Goal: Transaction & Acquisition: Purchase product/service

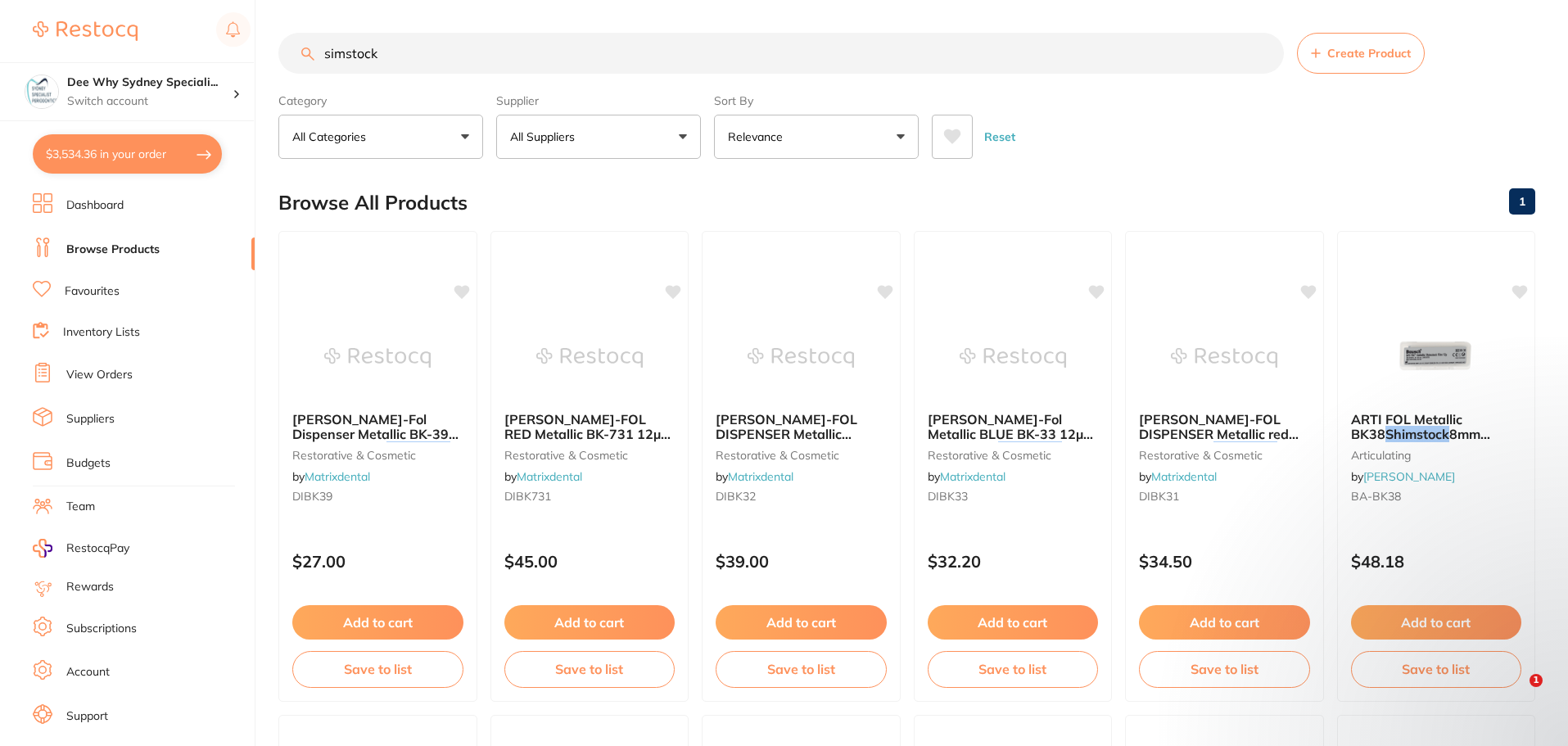
click at [164, 146] on button "$3,534.36 in your order" at bounding box center [127, 154] width 190 height 39
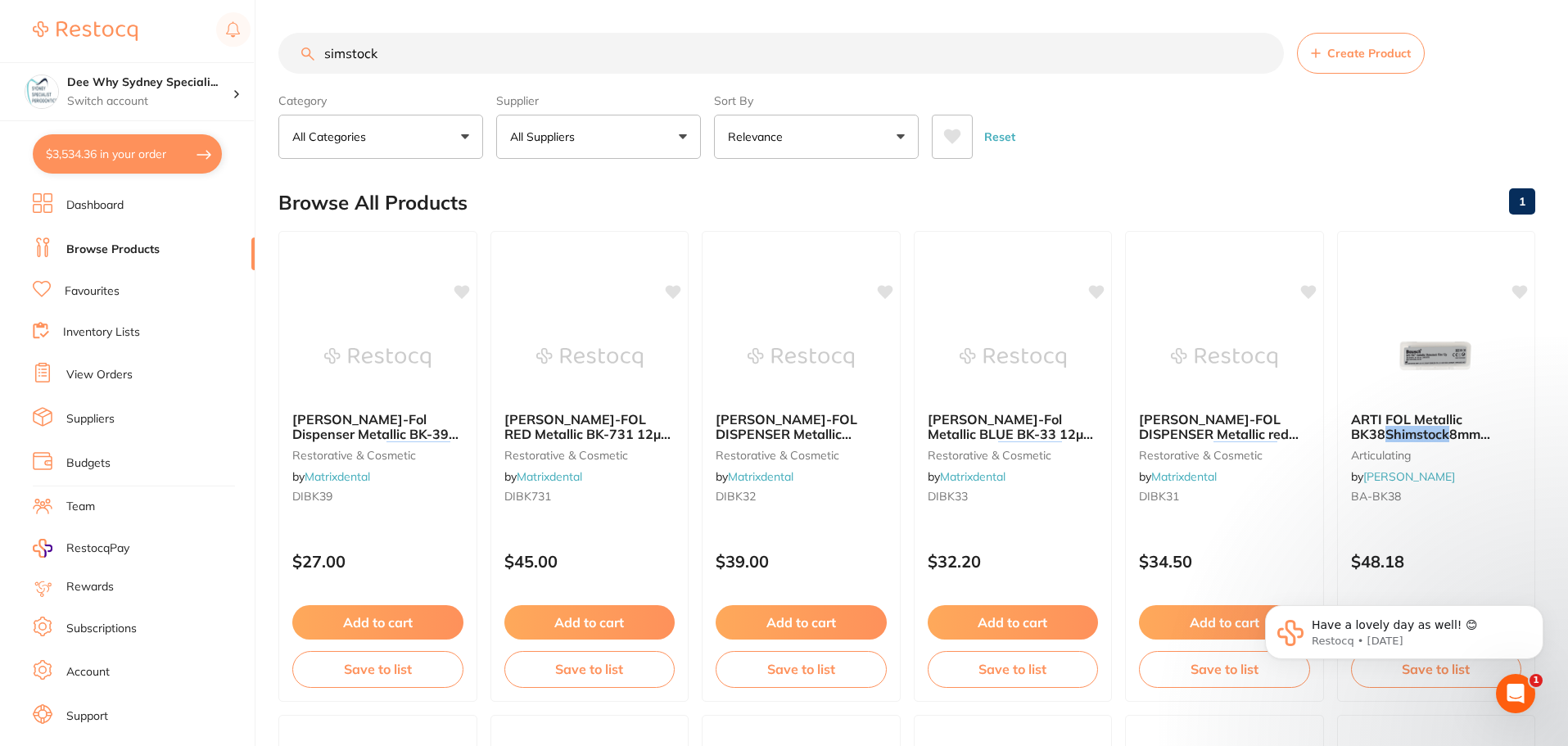
checkbox input "true"
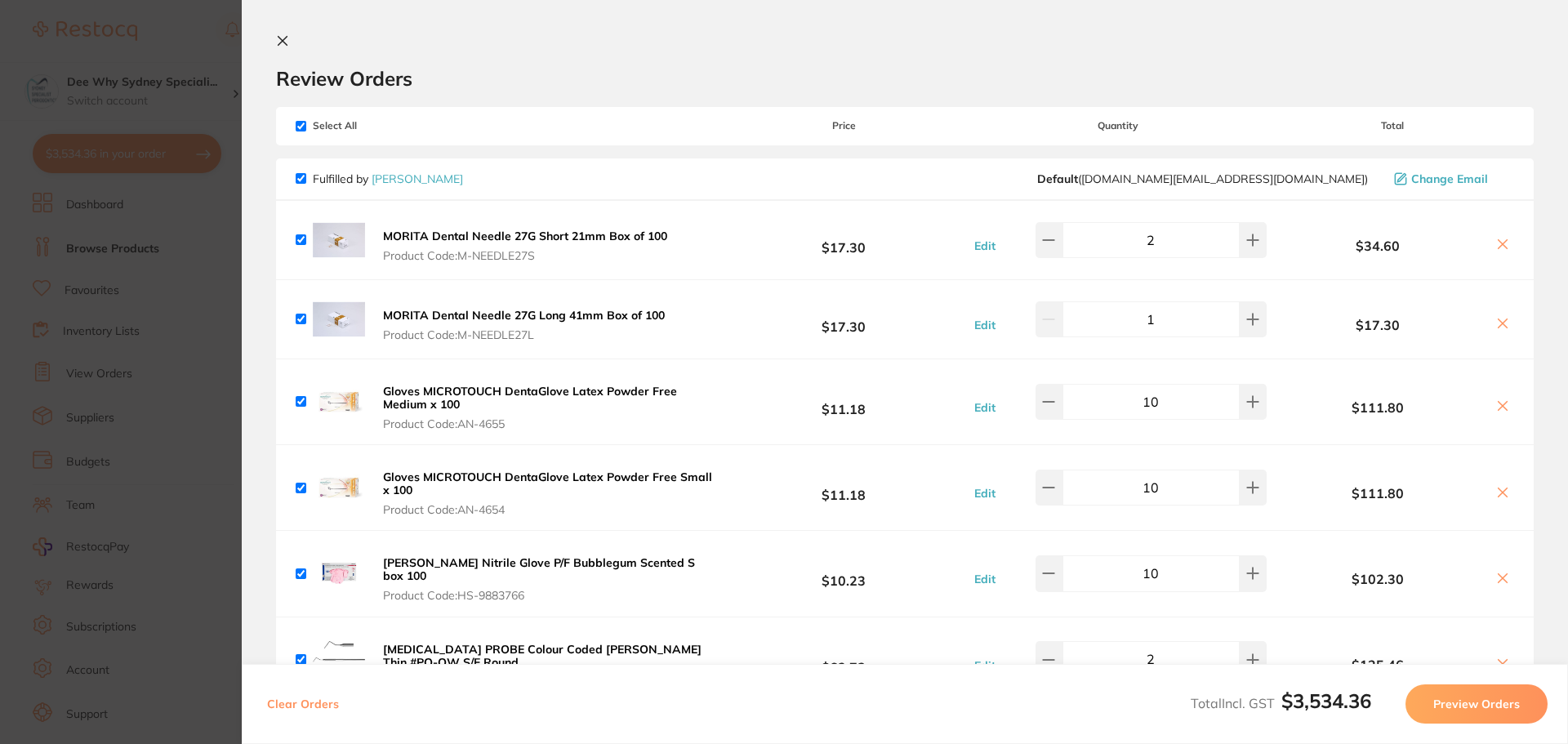
click at [302, 127] on input "checkbox" at bounding box center [300, 126] width 11 height 11
checkbox input "false"
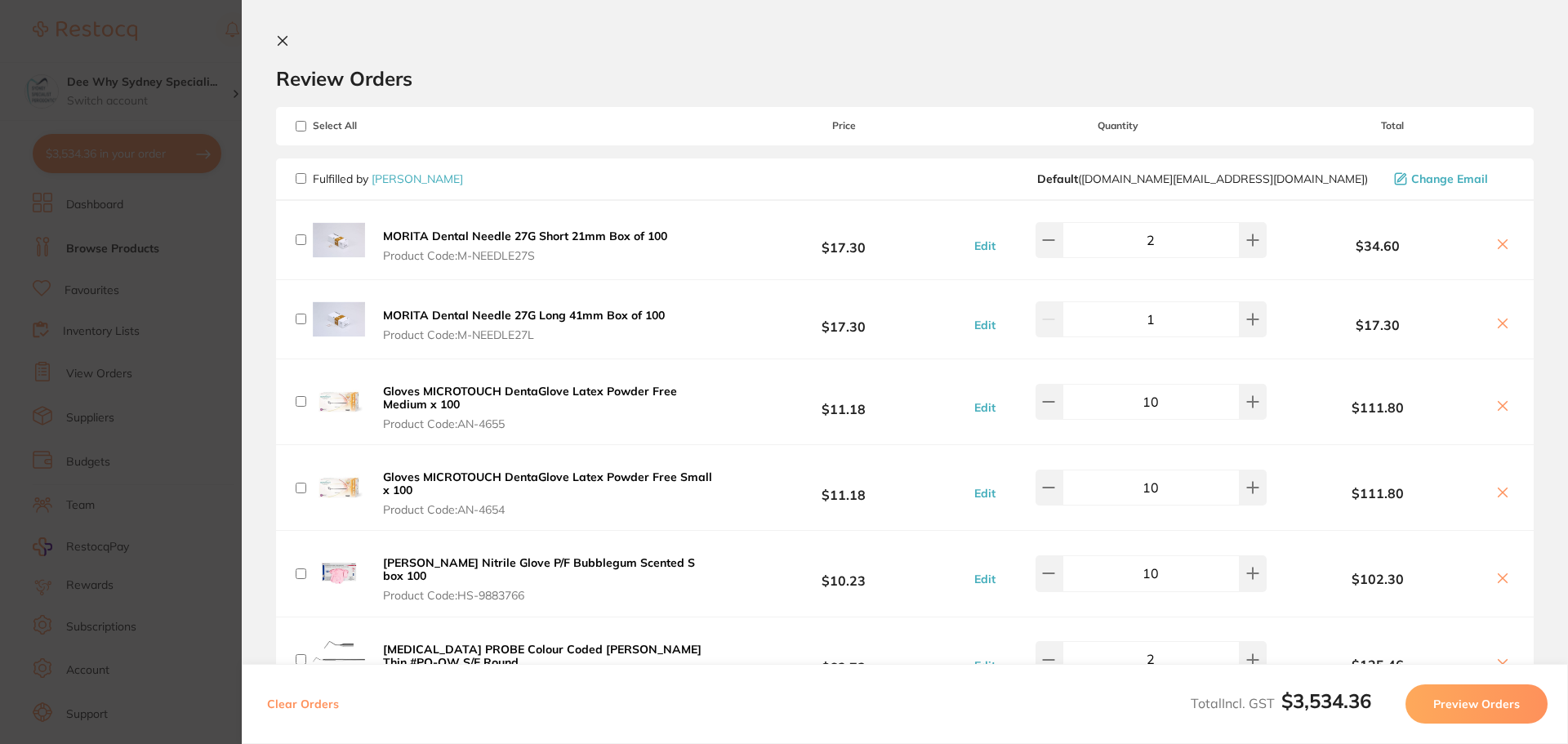
checkbox input "false"
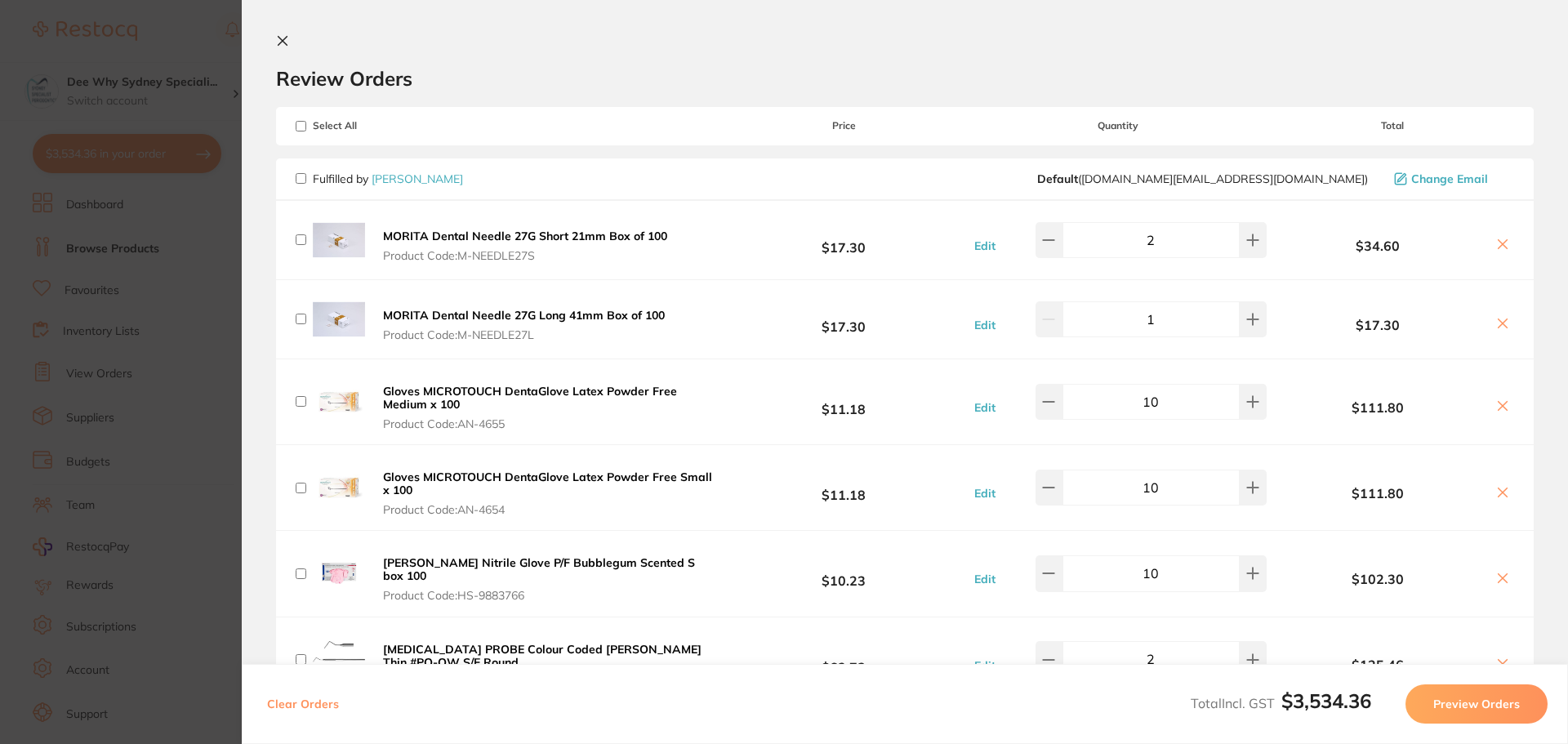
checkbox input "false"
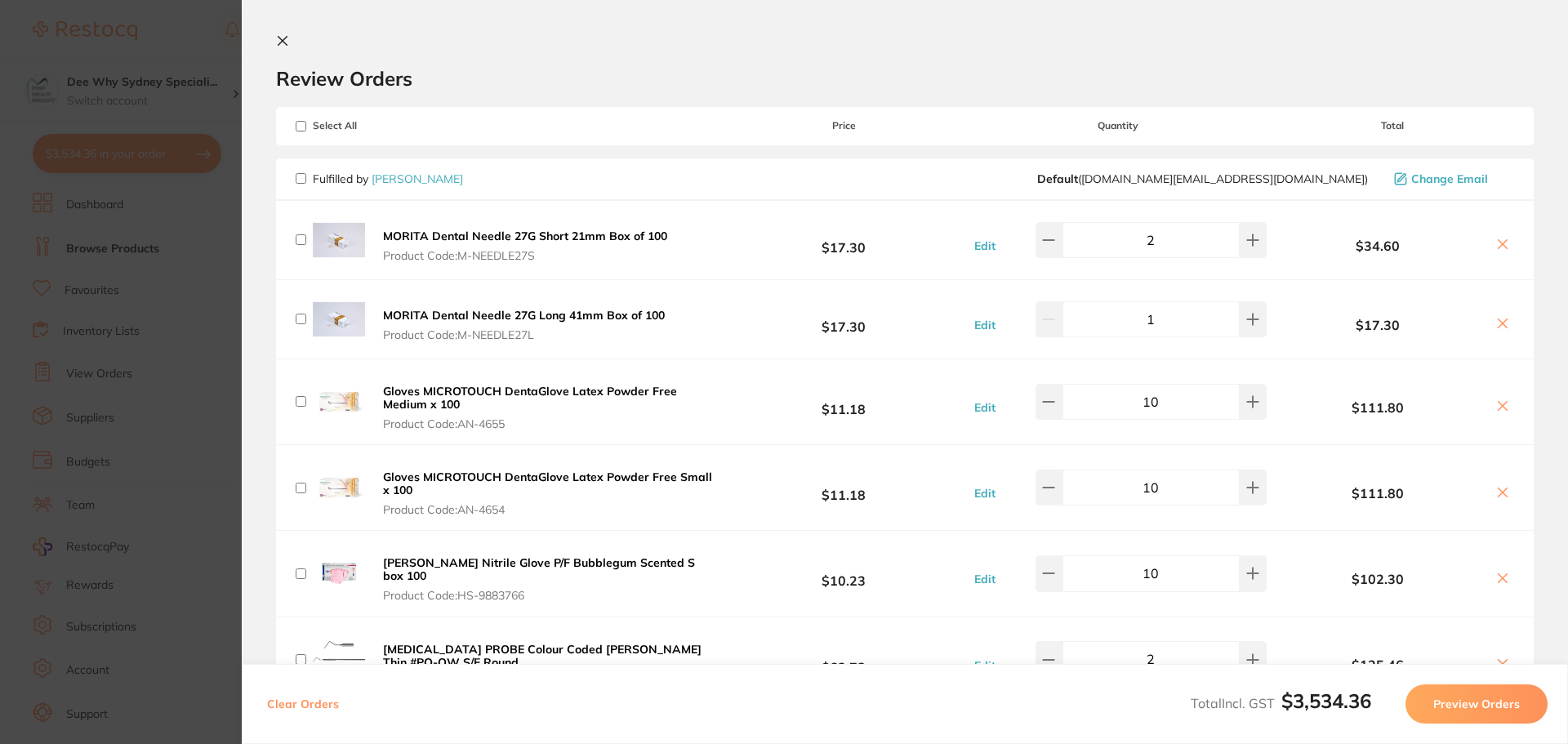
checkbox input "false"
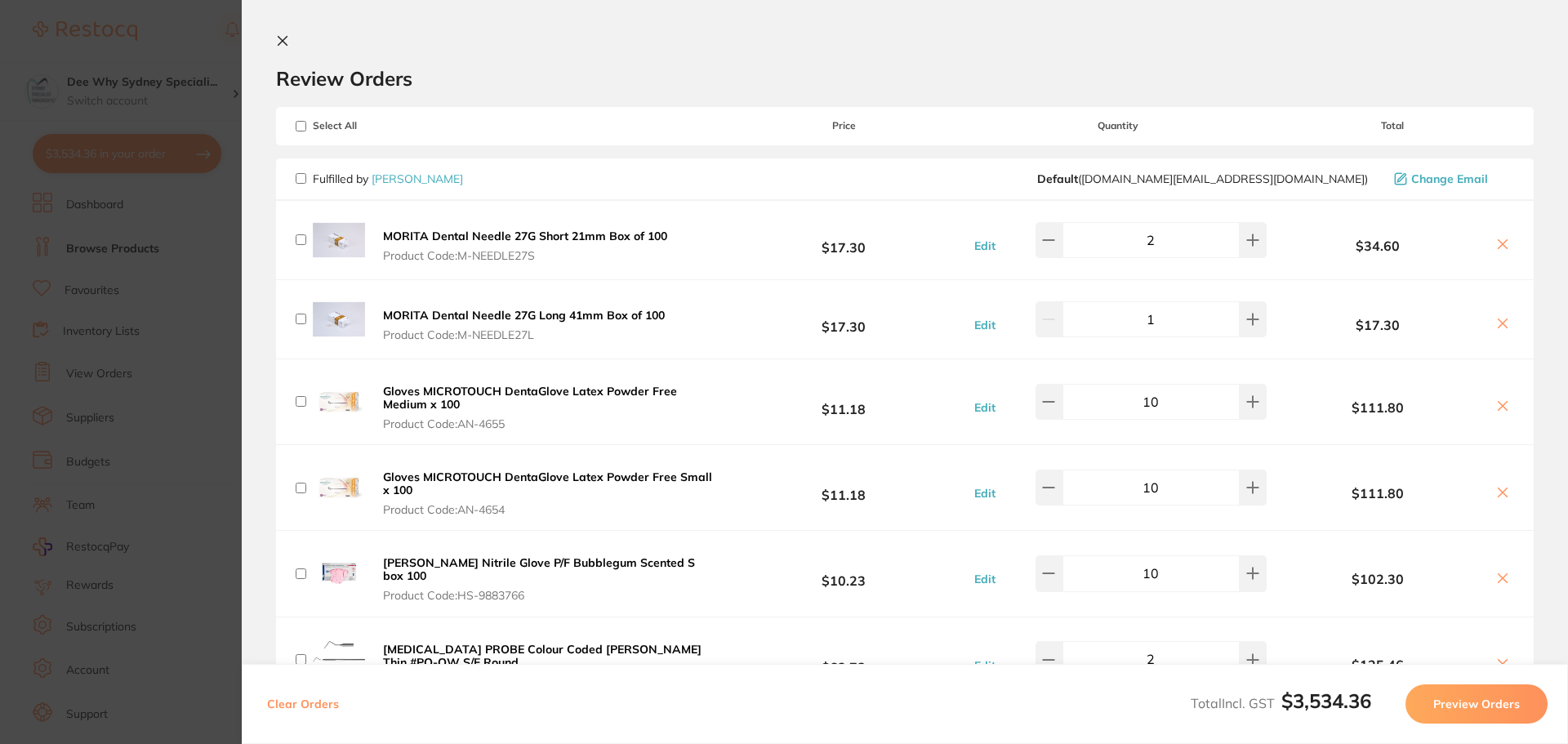
checkbox input "false"
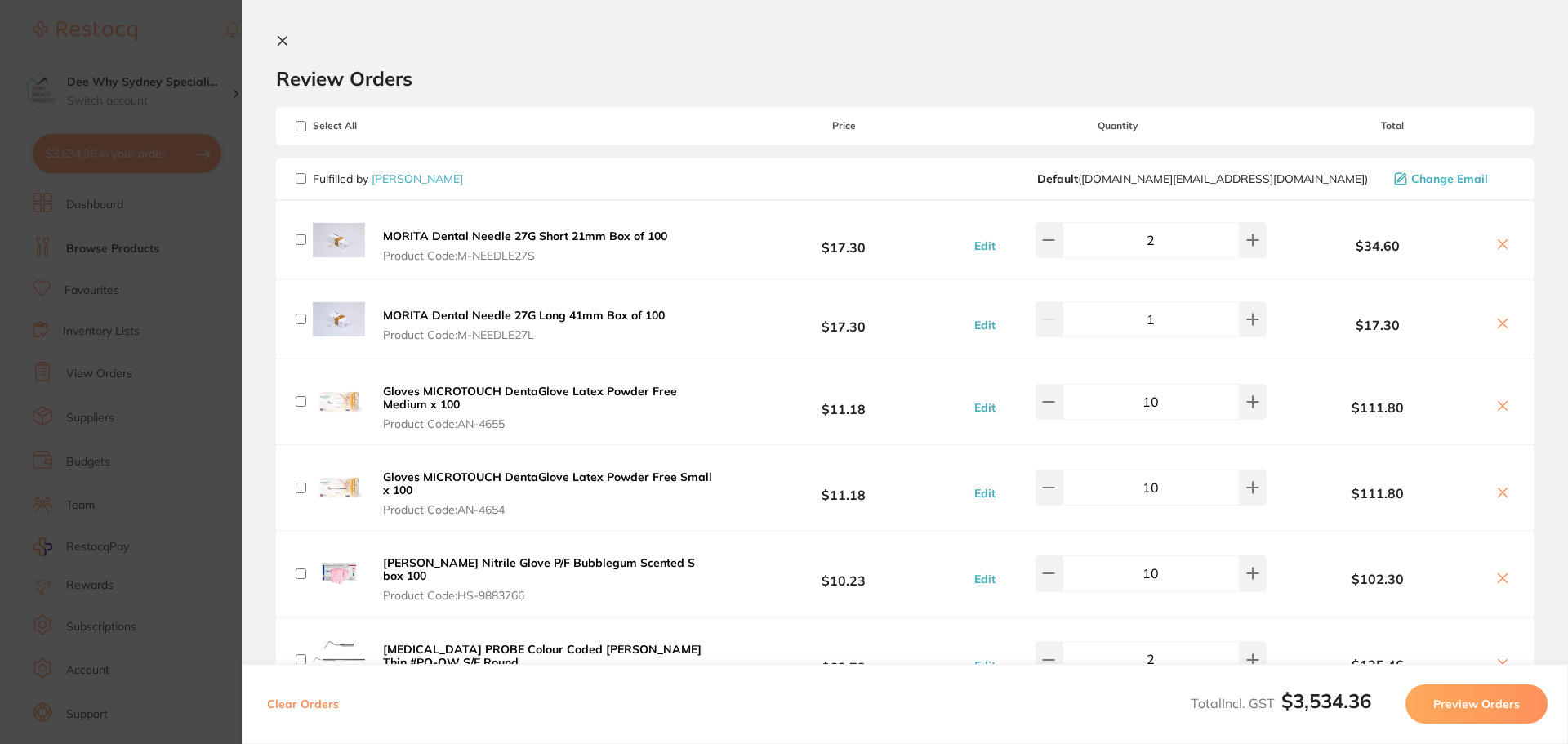
checkbox input "false"
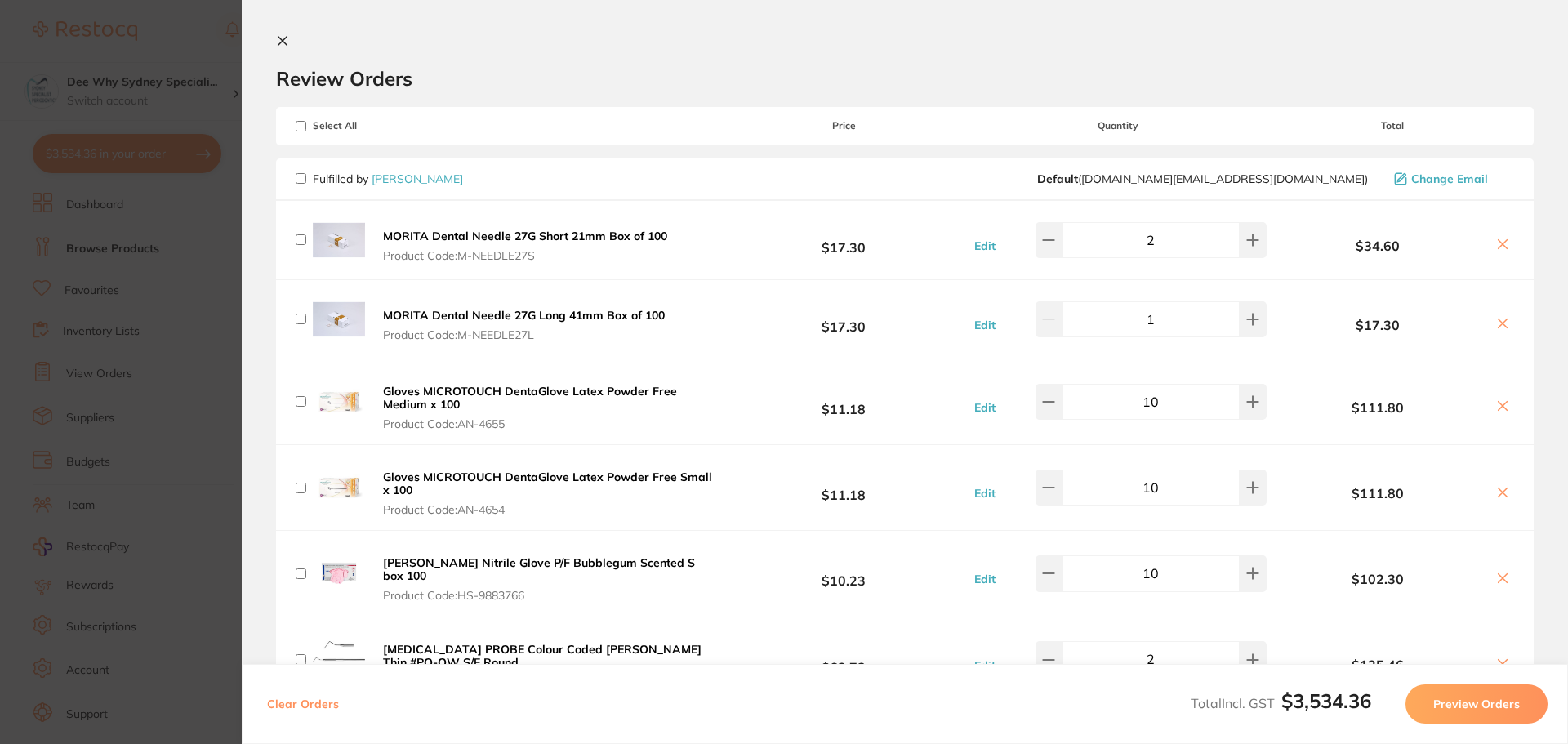
checkbox input "false"
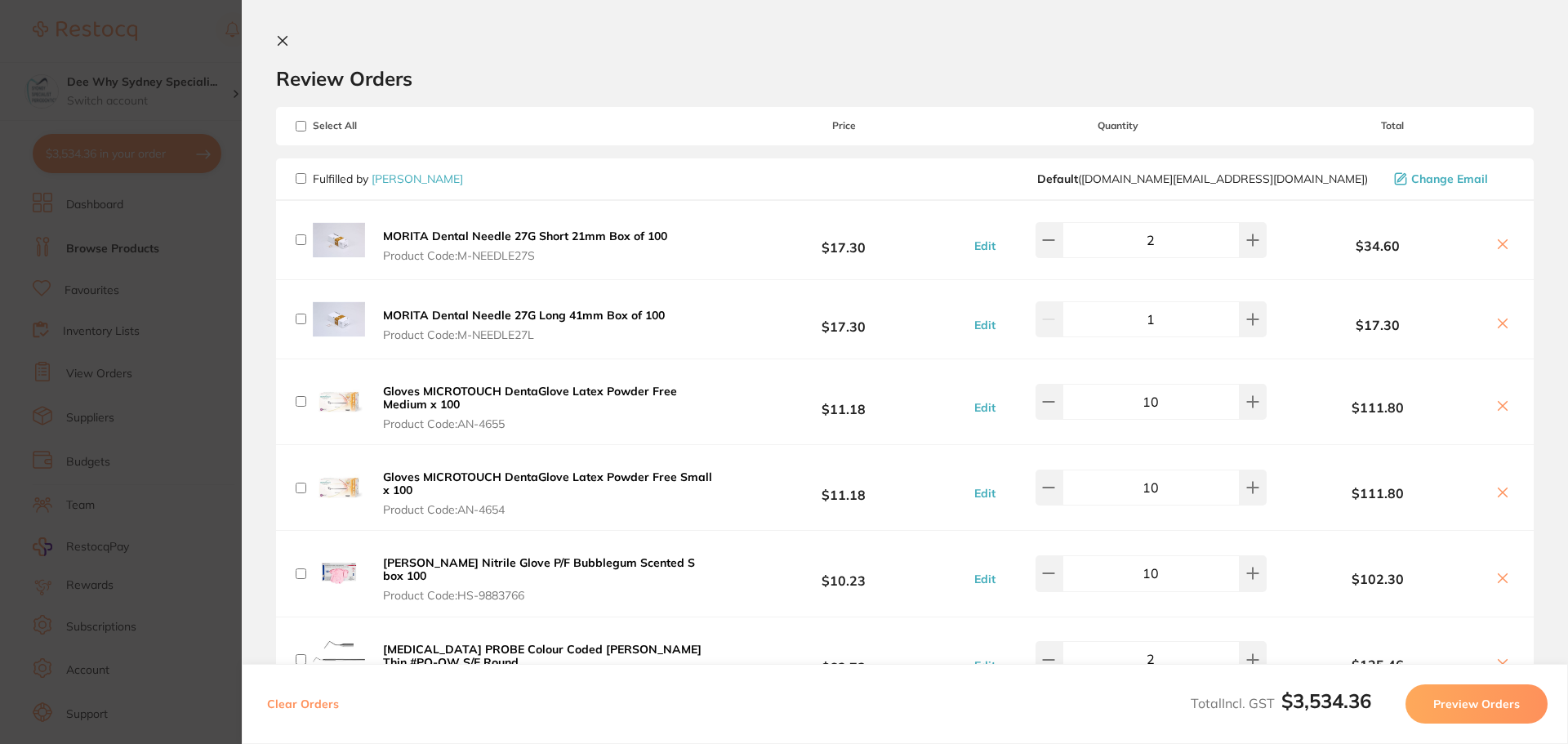
checkbox input "false"
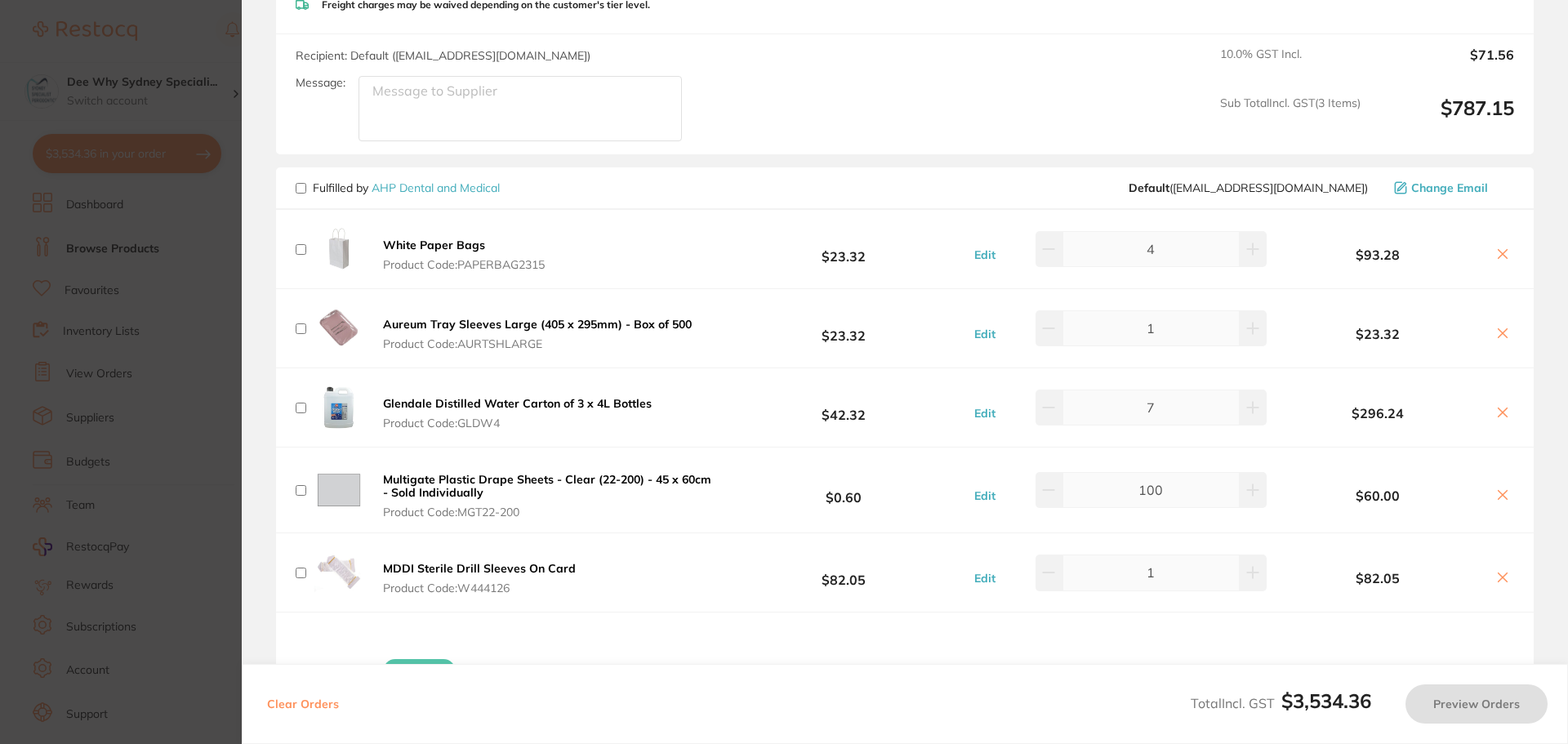
scroll to position [1226, 0]
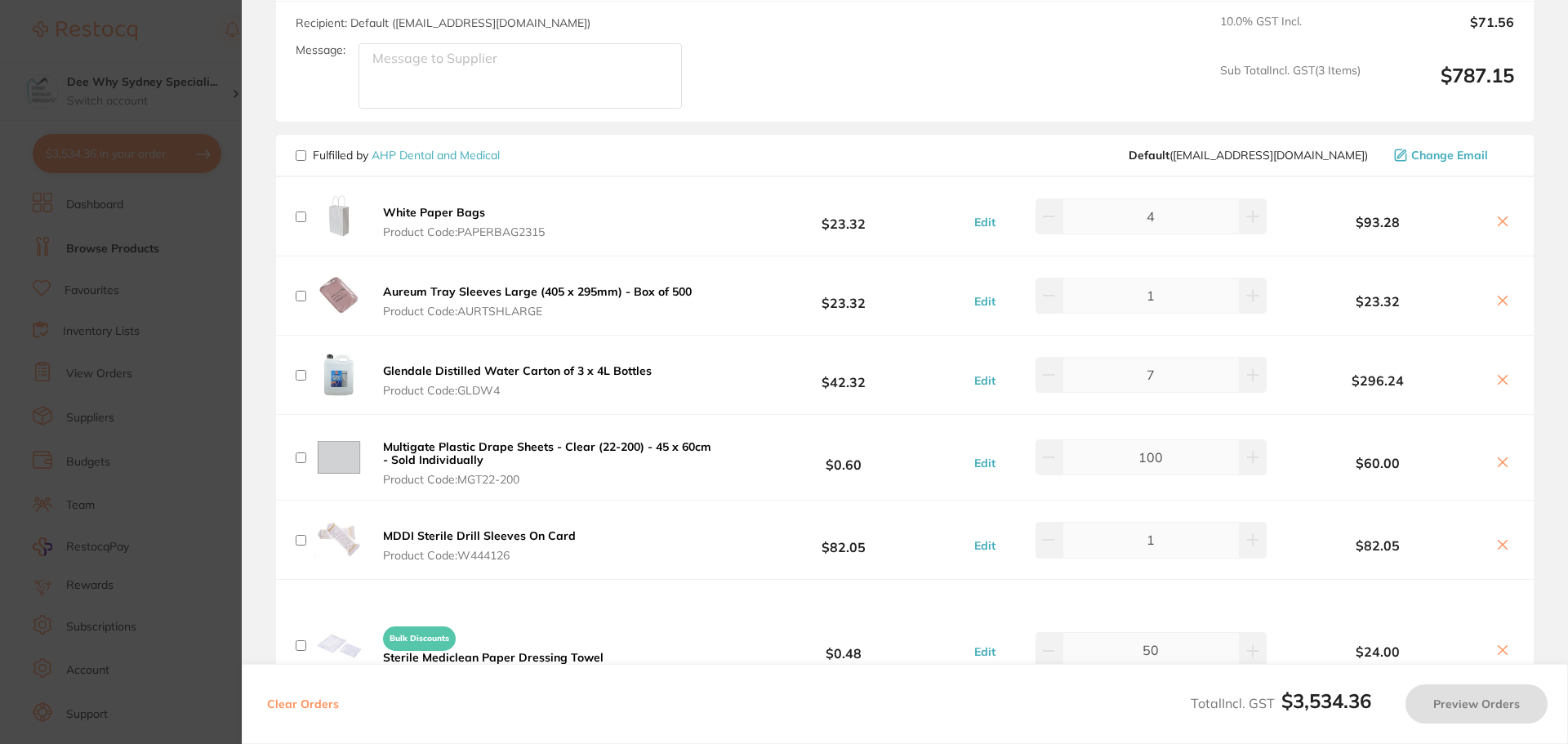
click at [299, 151] on input "checkbox" at bounding box center [300, 156] width 11 height 11
checkbox input "true"
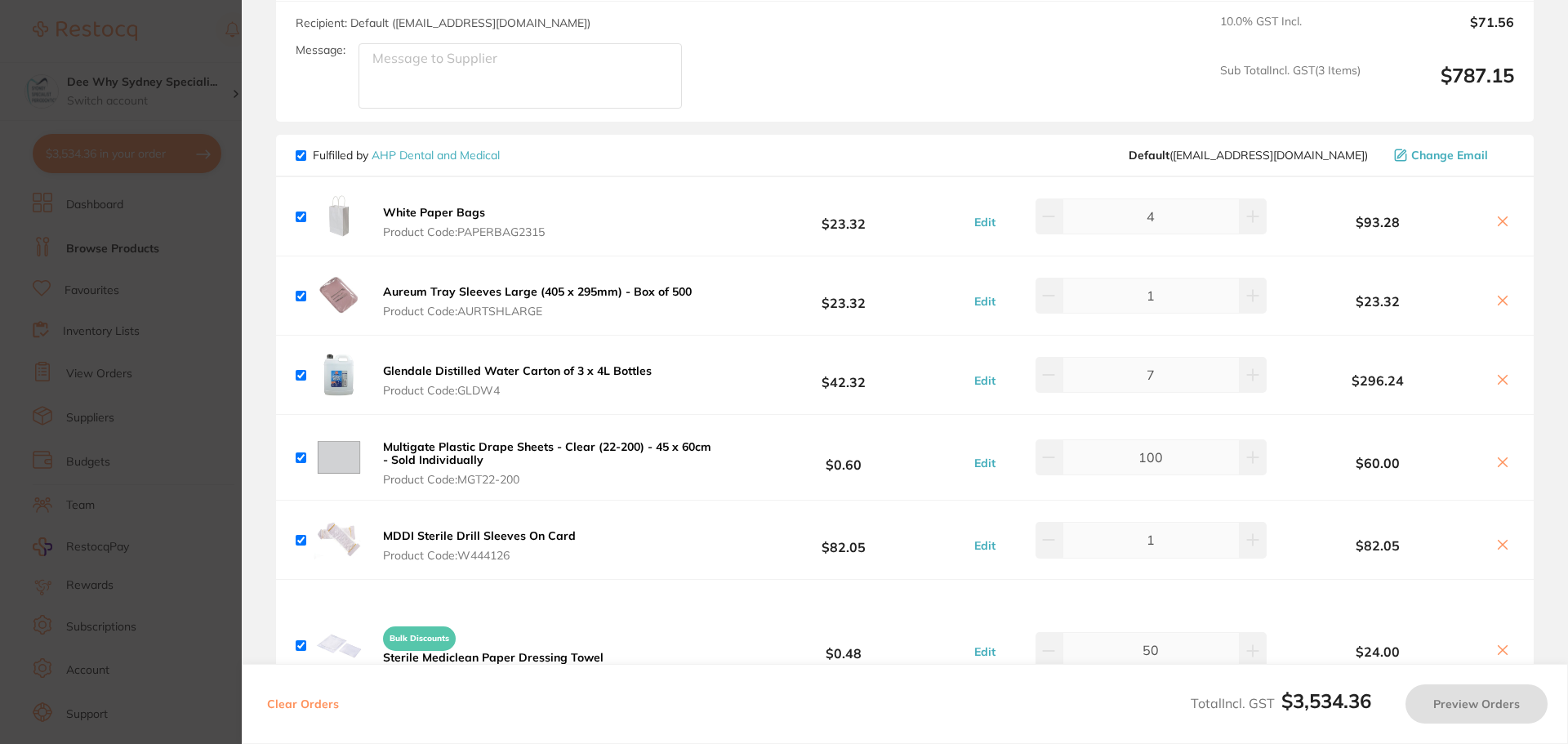
checkbox input "true"
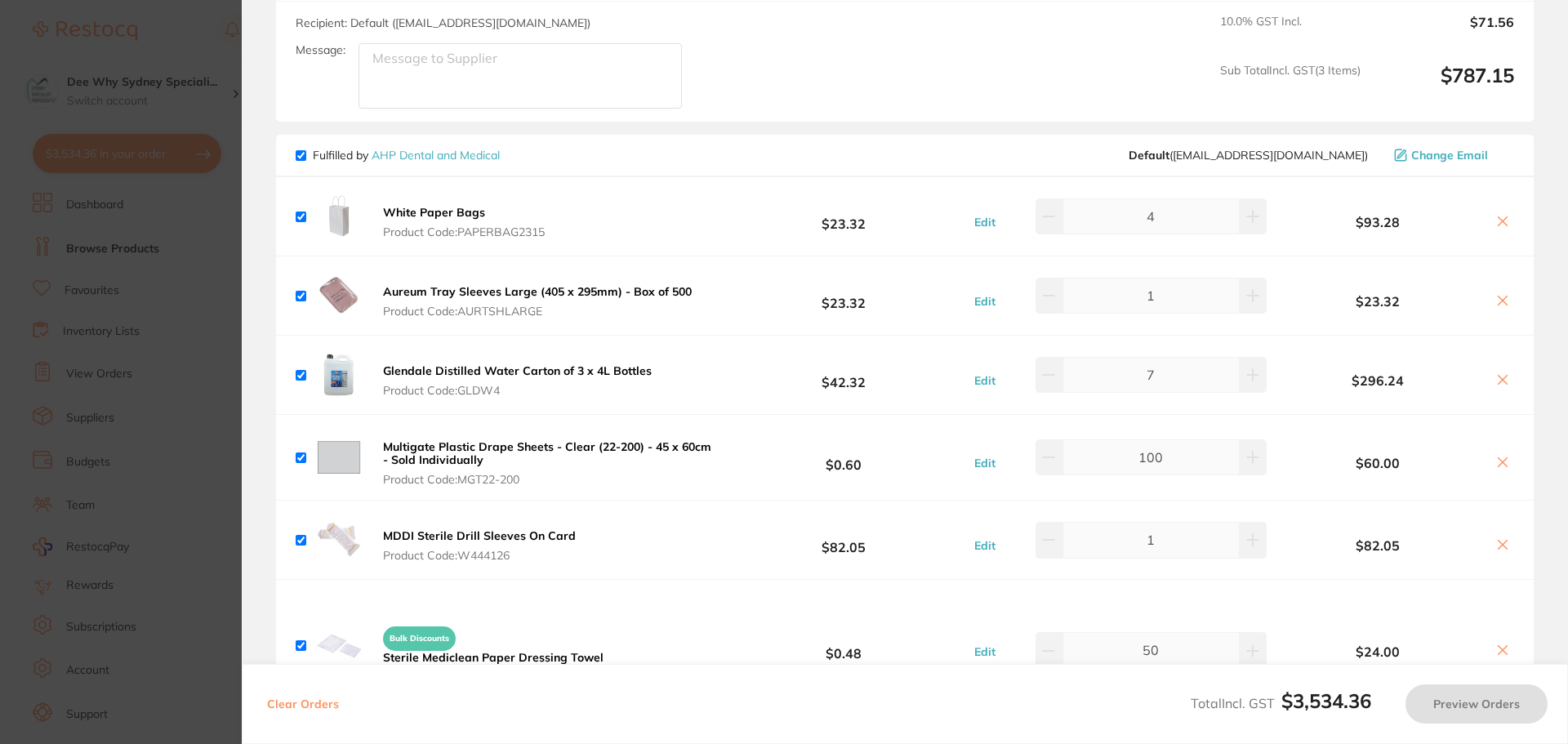
checkbox input "true"
click at [1240, 367] on button at bounding box center [1253, 374] width 27 height 36
type input "8"
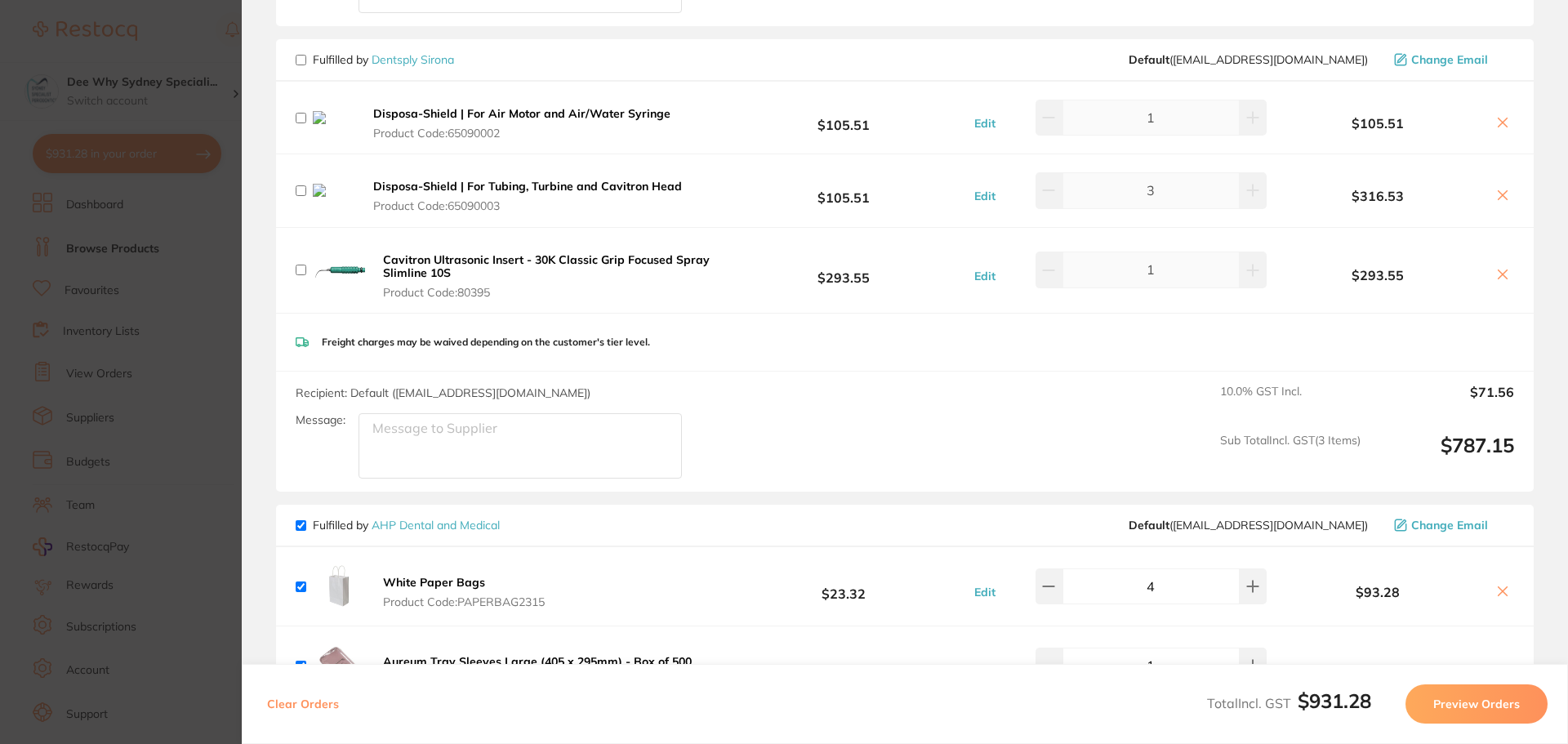
scroll to position [980, 0]
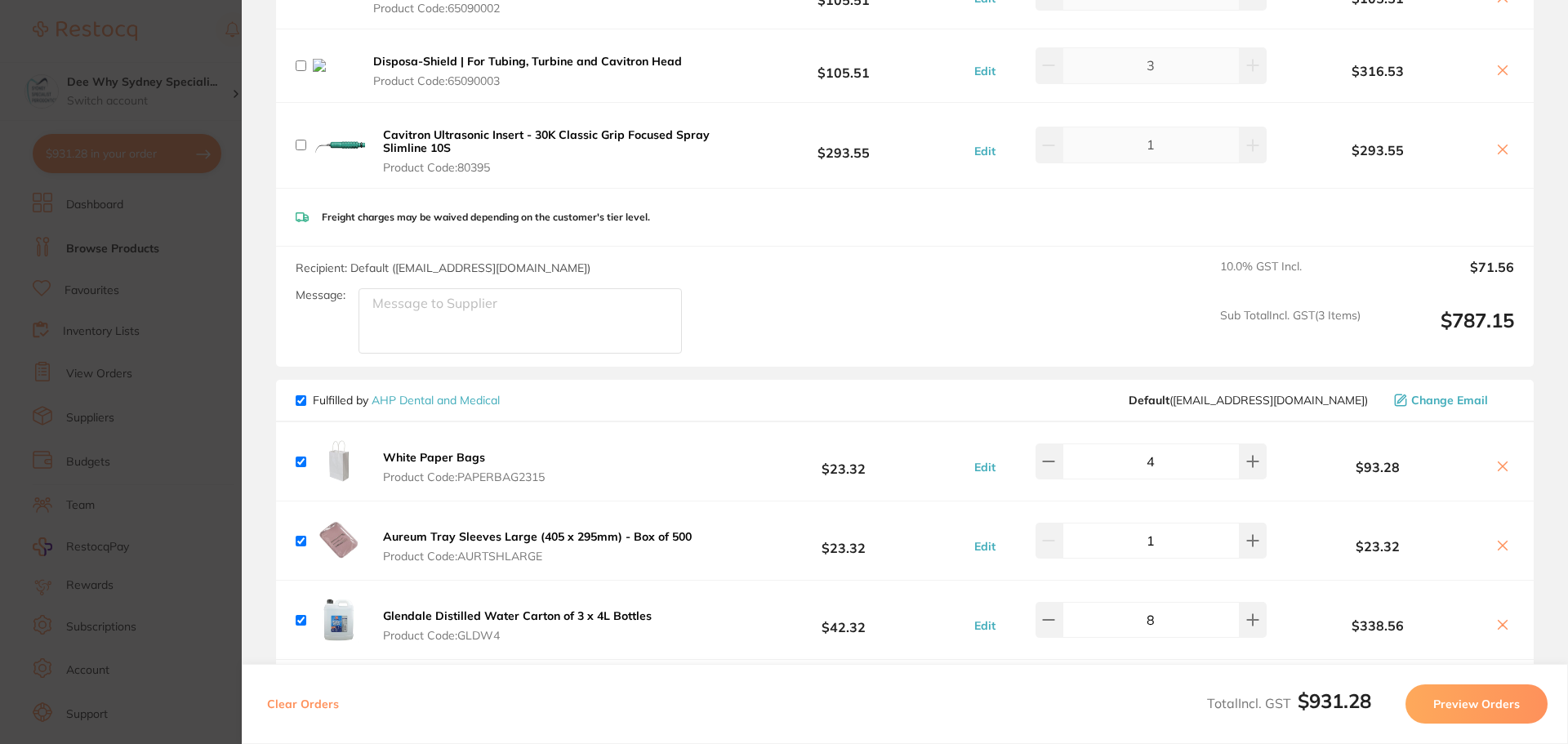
click at [305, 396] on input "checkbox" at bounding box center [300, 400] width 11 height 11
checkbox input "false"
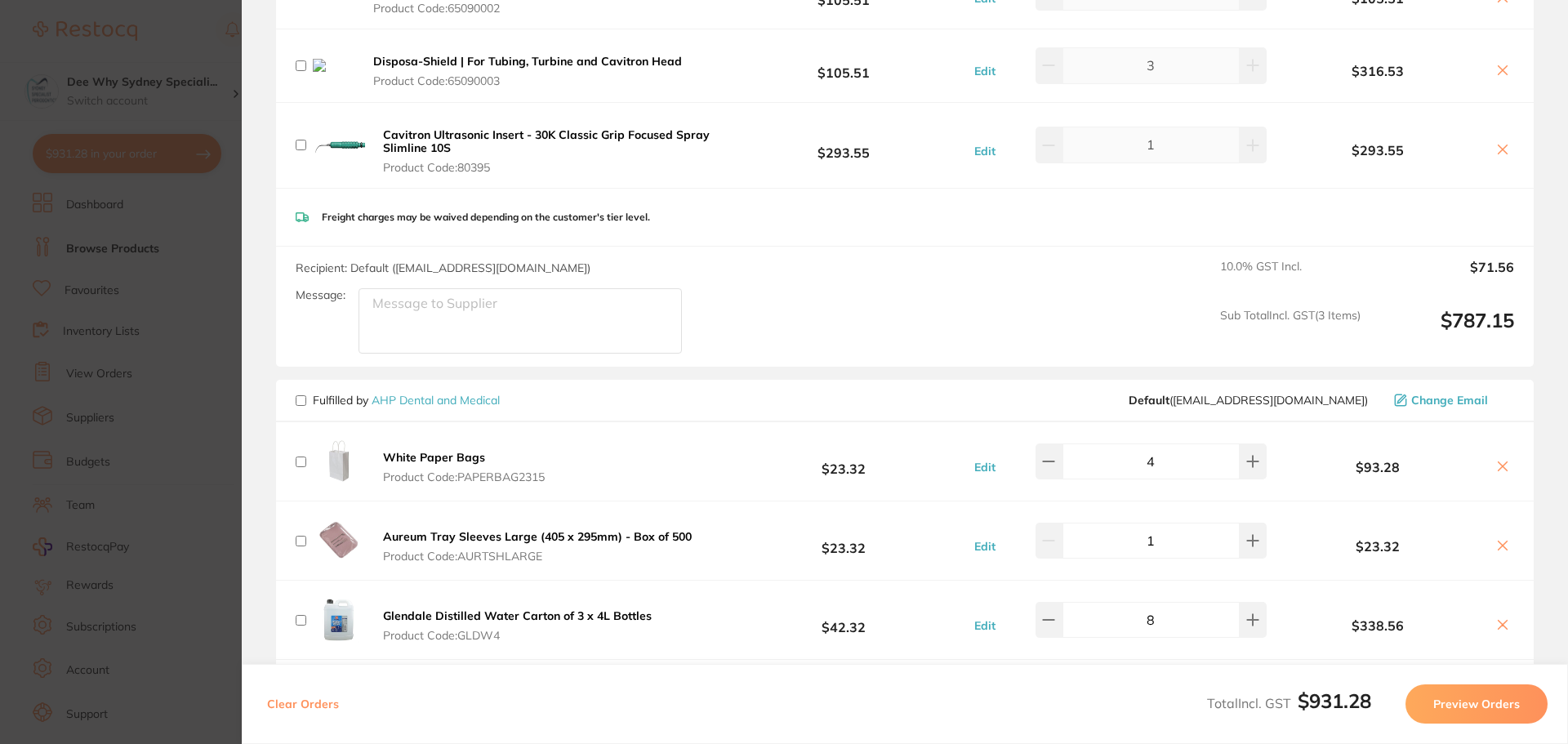
checkbox input "false"
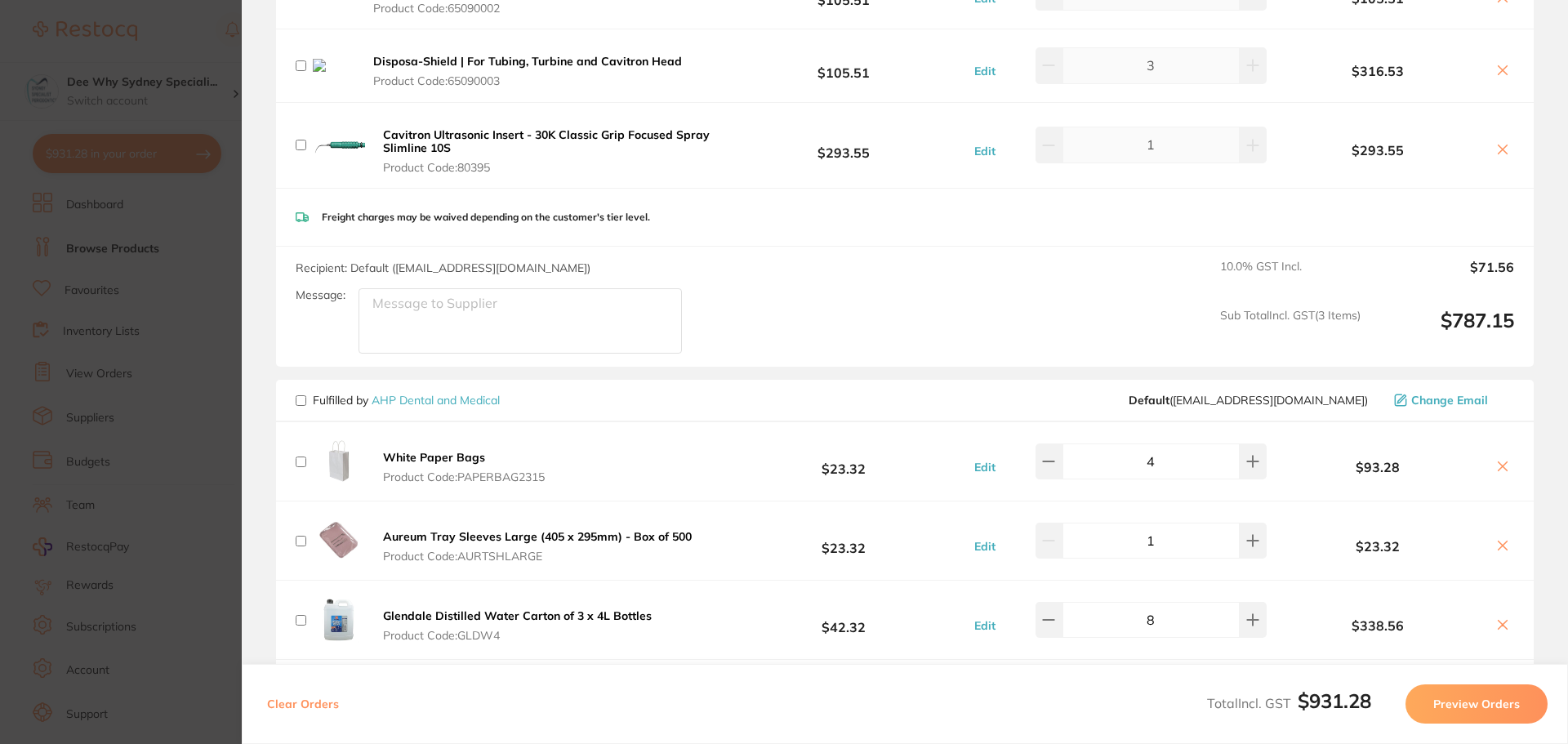
checkbox input "false"
click at [299, 616] on input "checkbox" at bounding box center [300, 620] width 11 height 11
checkbox input "true"
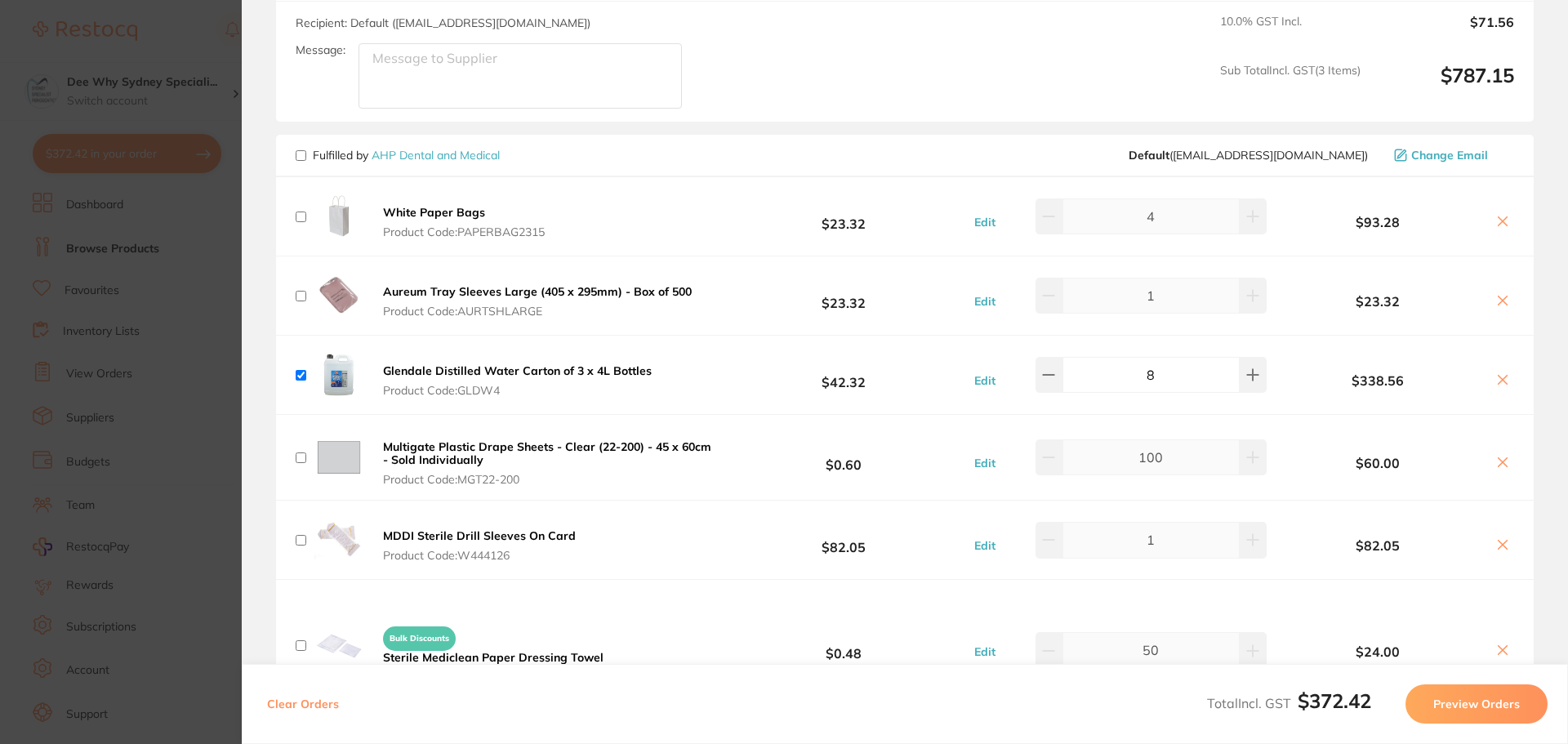
scroll to position [1471, 0]
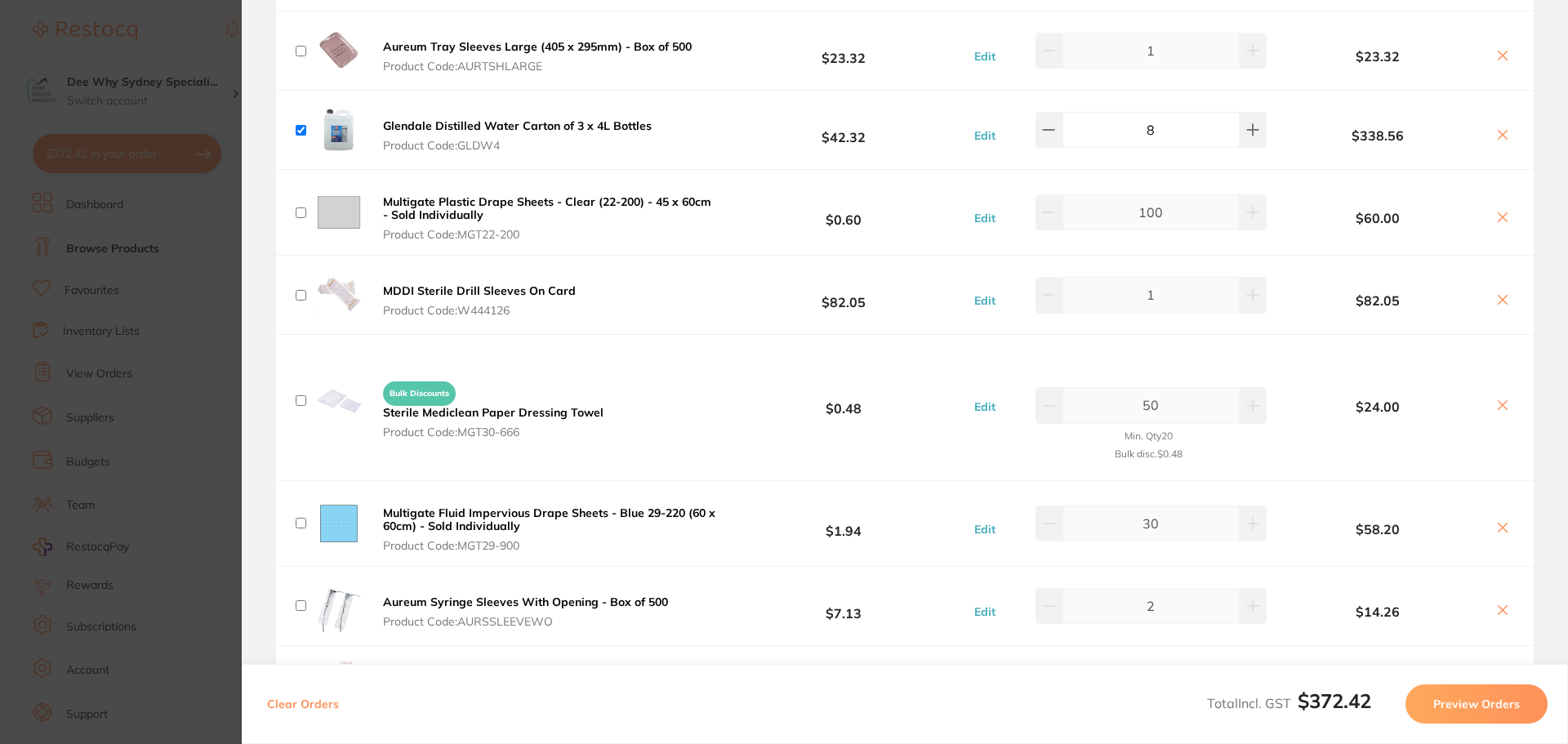
click at [1443, 698] on button "Preview Orders" at bounding box center [1477, 704] width 142 height 39
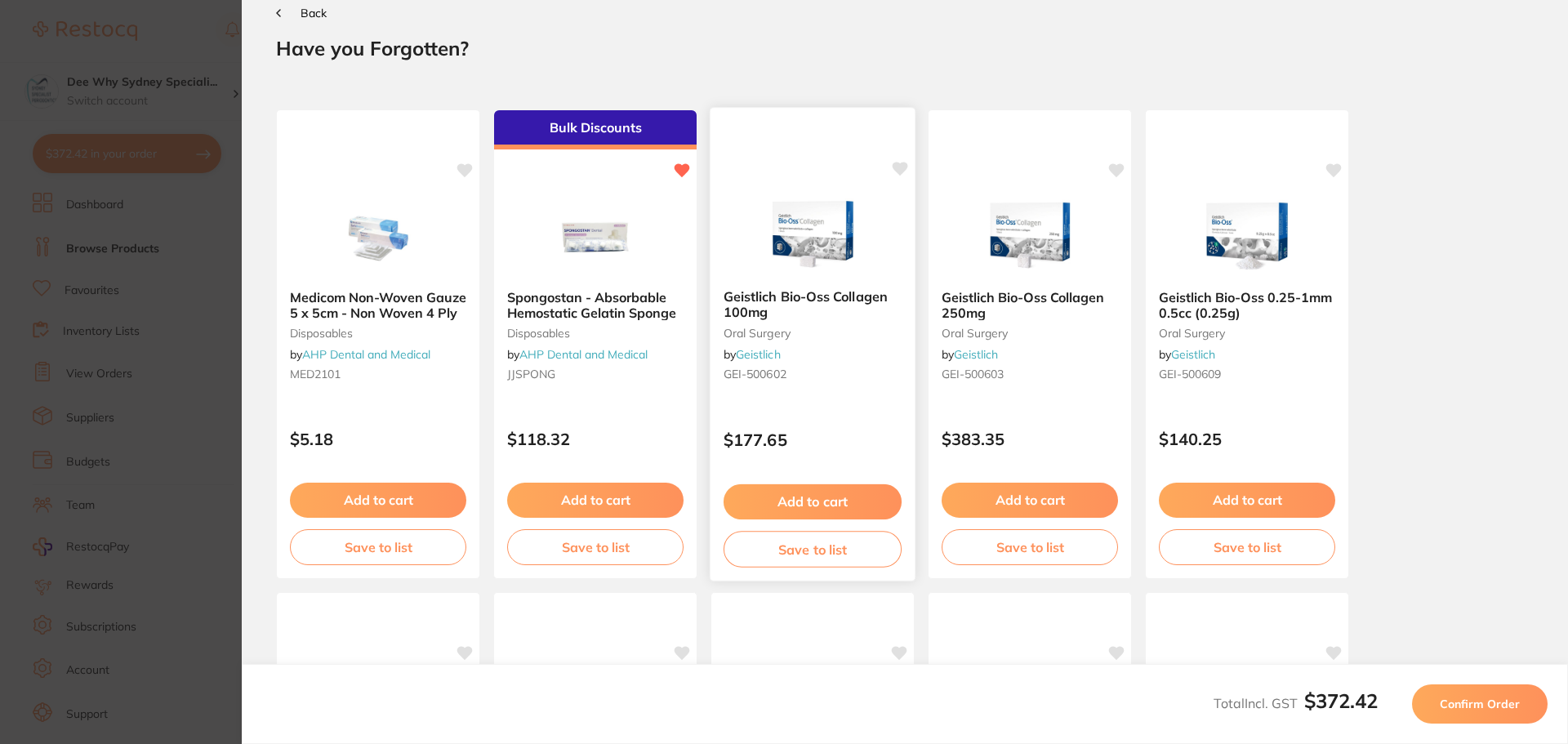
scroll to position [0, 0]
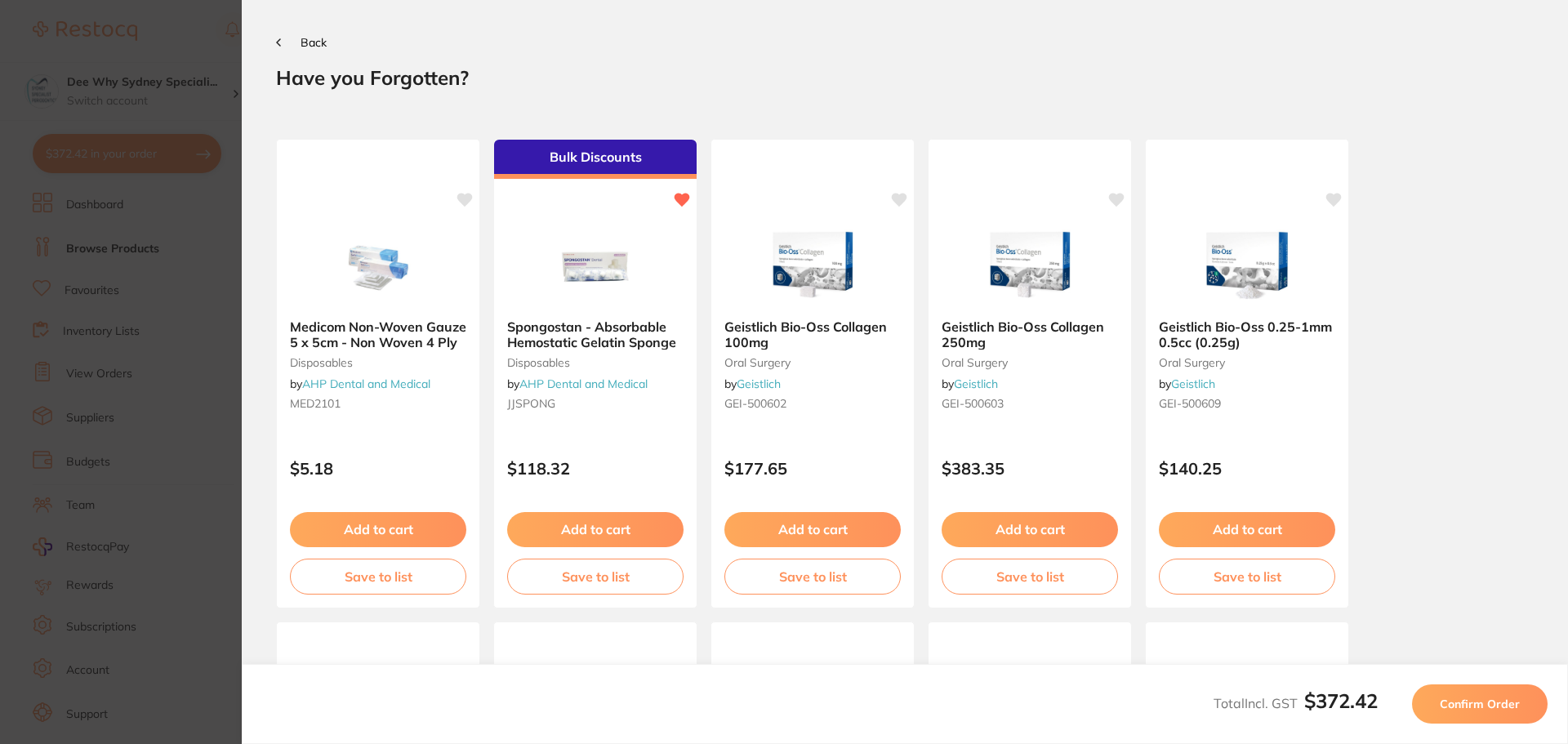
click at [1513, 706] on span "Confirm Order" at bounding box center [1480, 704] width 80 height 14
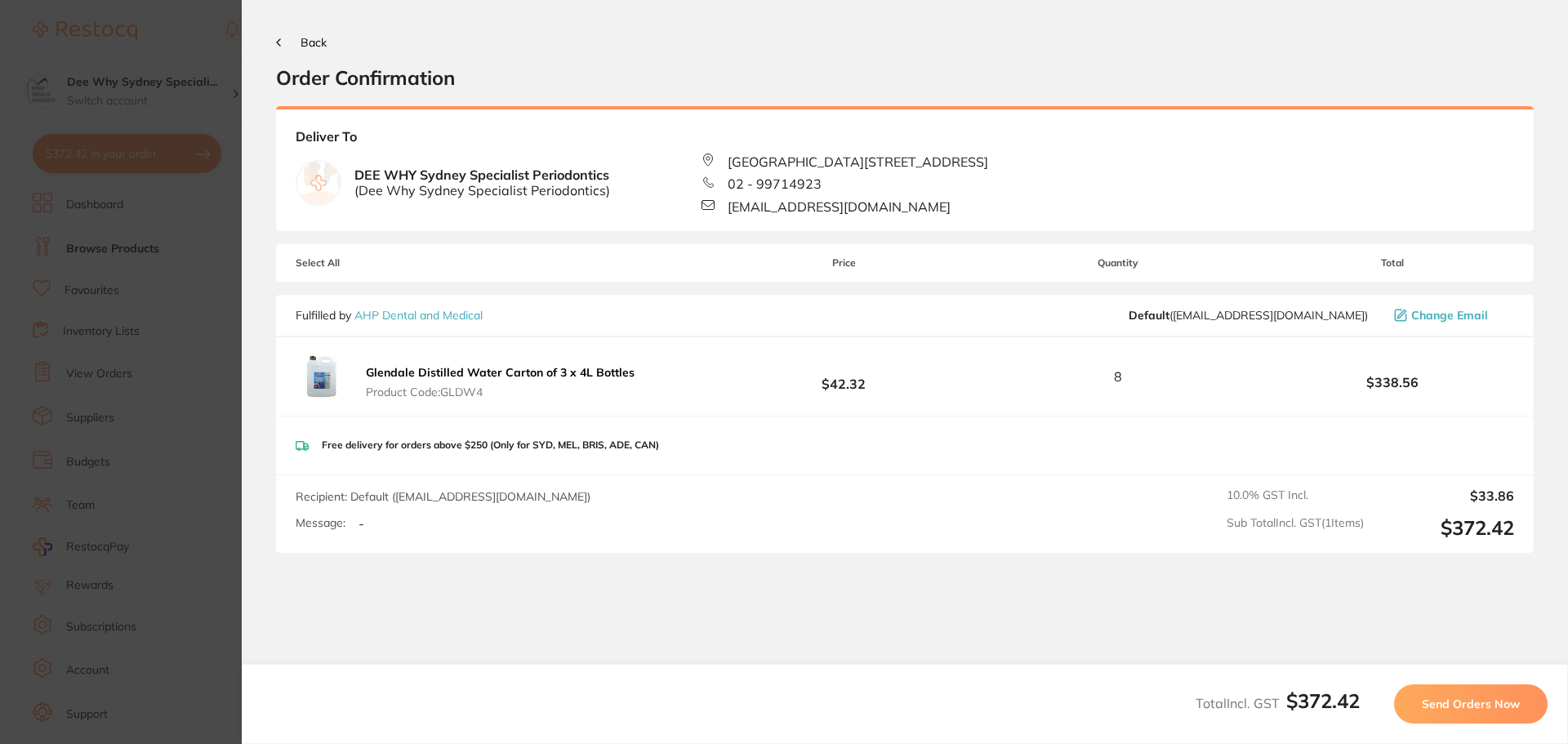
click at [1492, 706] on span "Send Orders Now" at bounding box center [1471, 704] width 98 height 14
